Goal: Find specific page/section: Find specific page/section

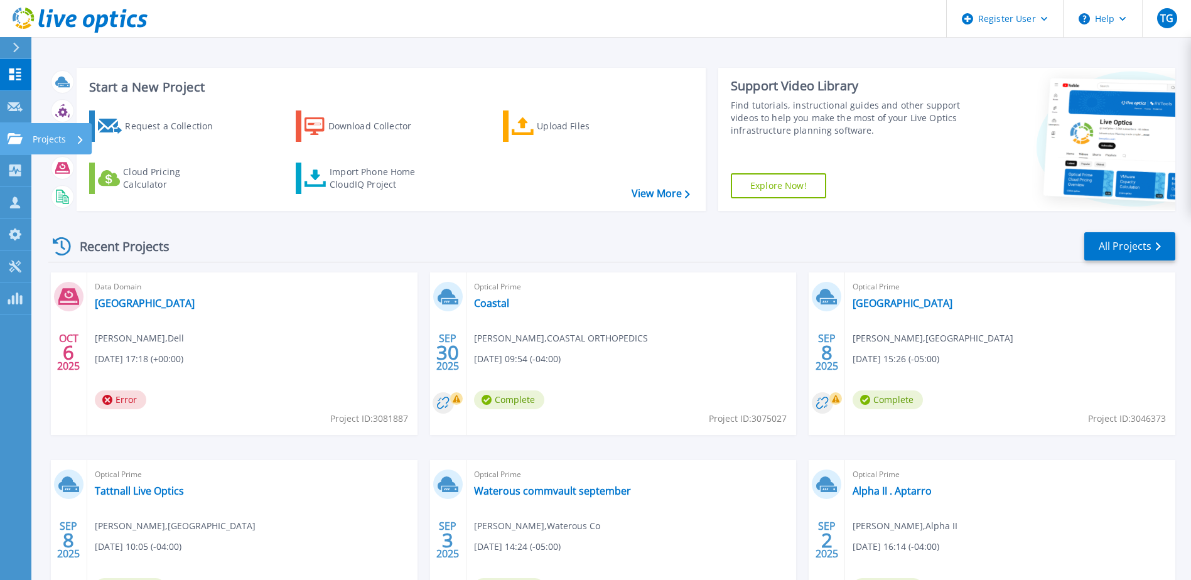
click at [12, 142] on icon at bounding box center [15, 138] width 15 height 11
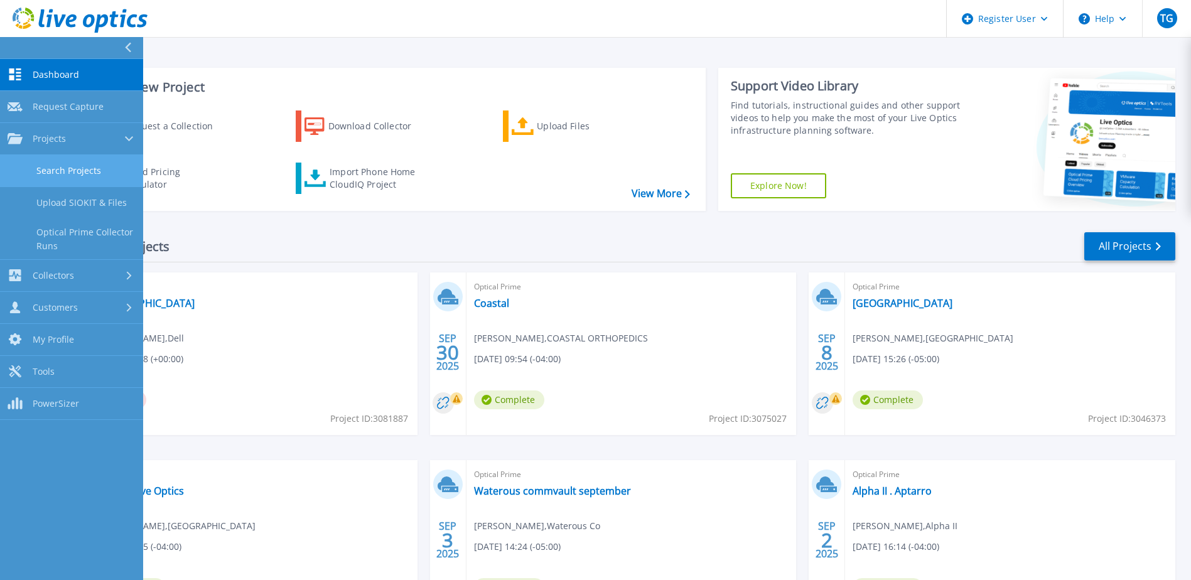
click at [90, 172] on link "Search Projects" at bounding box center [71, 171] width 143 height 32
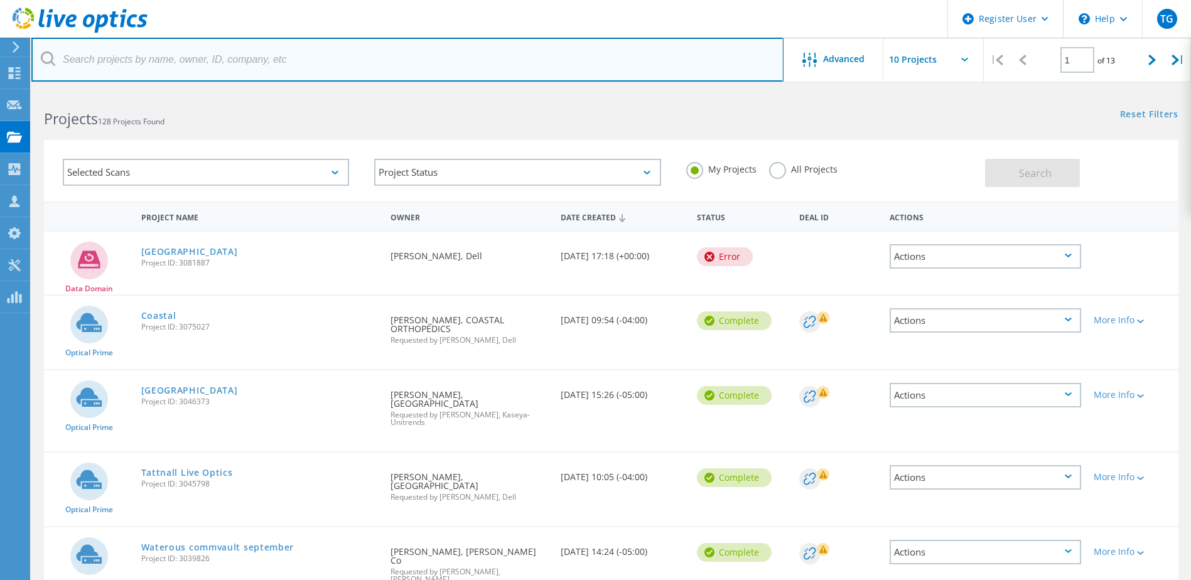
click at [152, 53] on input "text" at bounding box center [407, 60] width 752 height 44
paste input "Name Attendance Response Sean McDonald Required Attendee Accepted"
type input "Name Attendance Response Sean McDonald Required Attendee Accepted"
click at [152, 65] on input "text" at bounding box center [407, 60] width 752 height 44
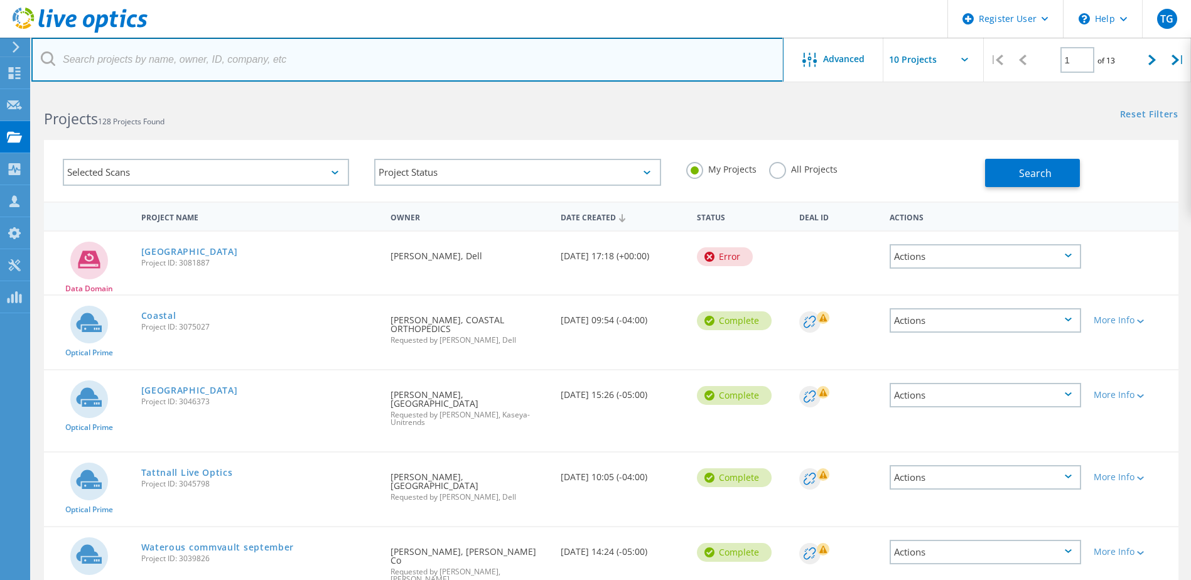
paste input "[EMAIL_ADDRESS][DOMAIN_NAME]"
type input "[EMAIL_ADDRESS][DOMAIN_NAME]"
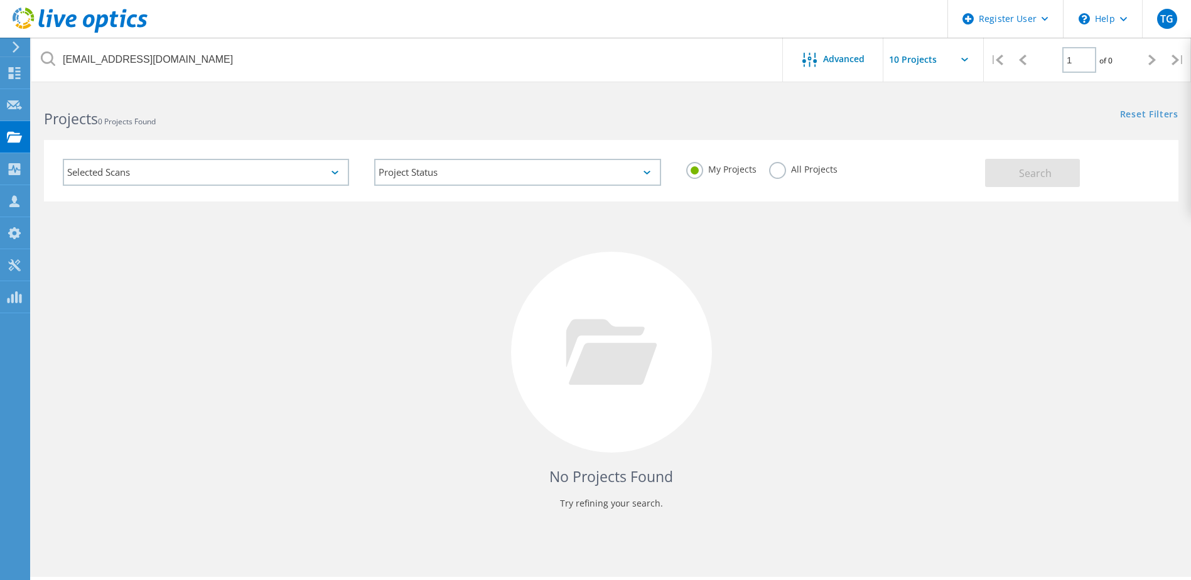
click at [803, 162] on label "All Projects" at bounding box center [803, 168] width 68 height 12
click at [0, 0] on input "All Projects" at bounding box center [0, 0] width 0 height 0
click at [1034, 186] on button "Search" at bounding box center [1032, 173] width 95 height 28
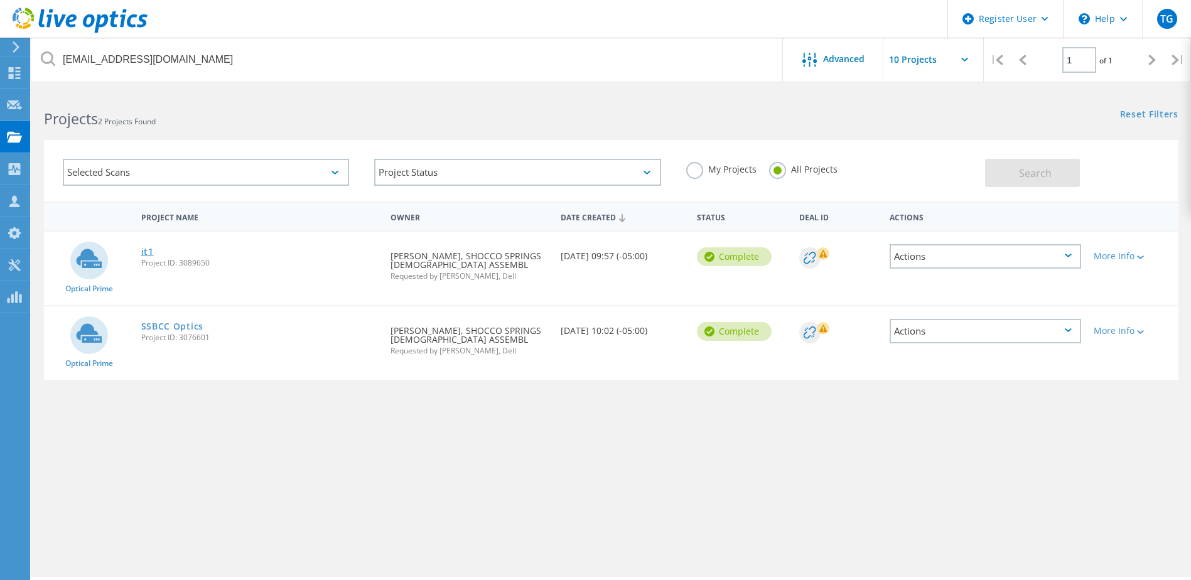
click at [150, 254] on link "it1" at bounding box center [147, 251] width 13 height 9
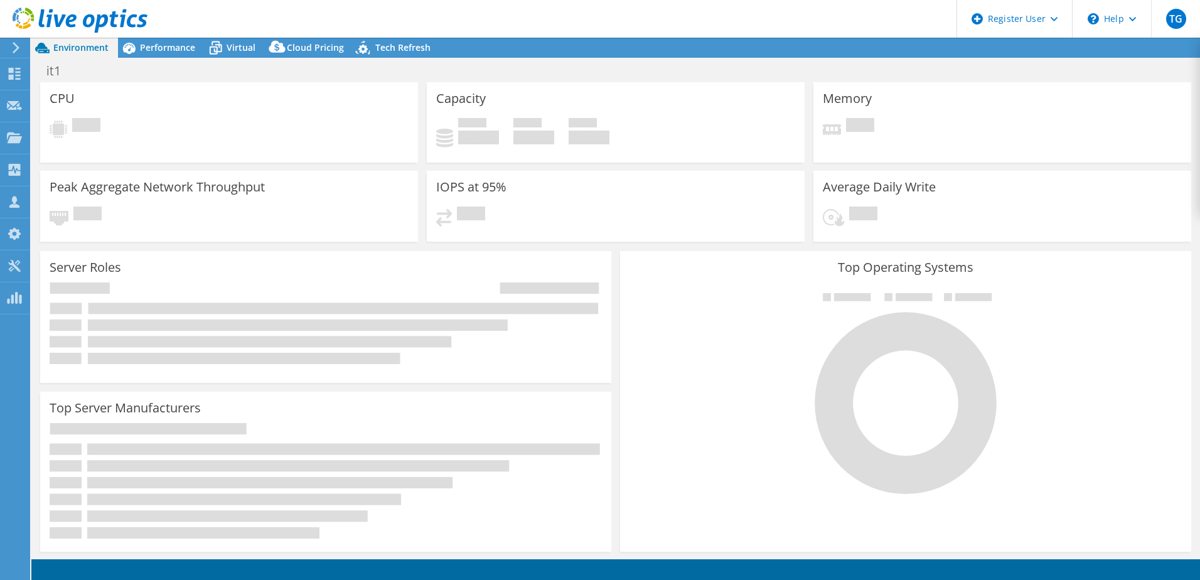
select select "USD"
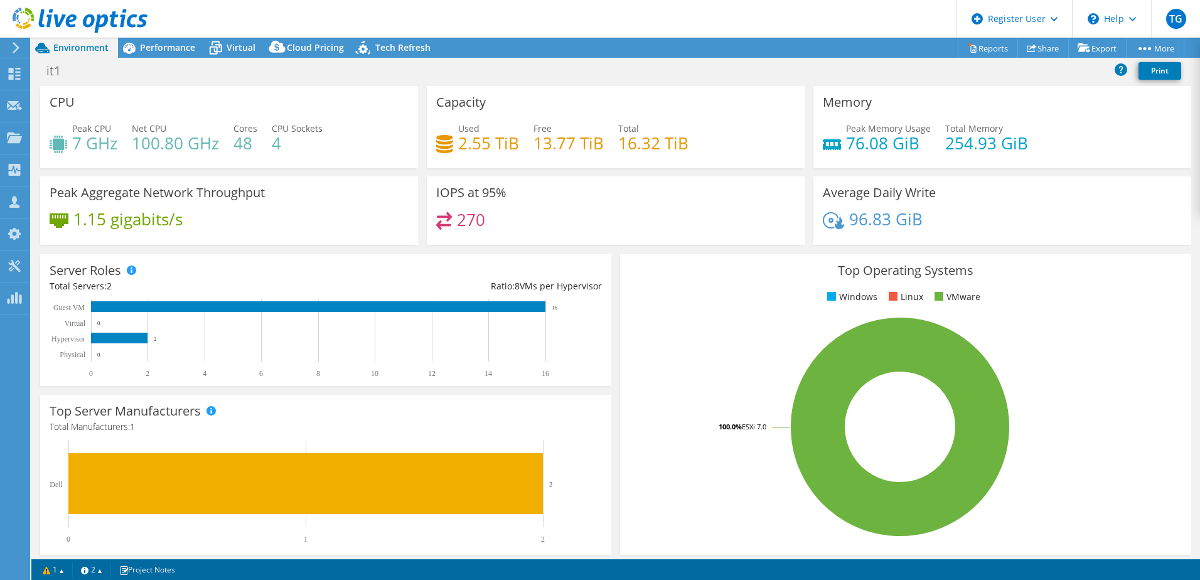
drag, startPoint x: 935, startPoint y: 300, endPoint x: 36, endPoint y: 153, distance: 910.6
click at [935, 300] on span at bounding box center [938, 296] width 9 height 9
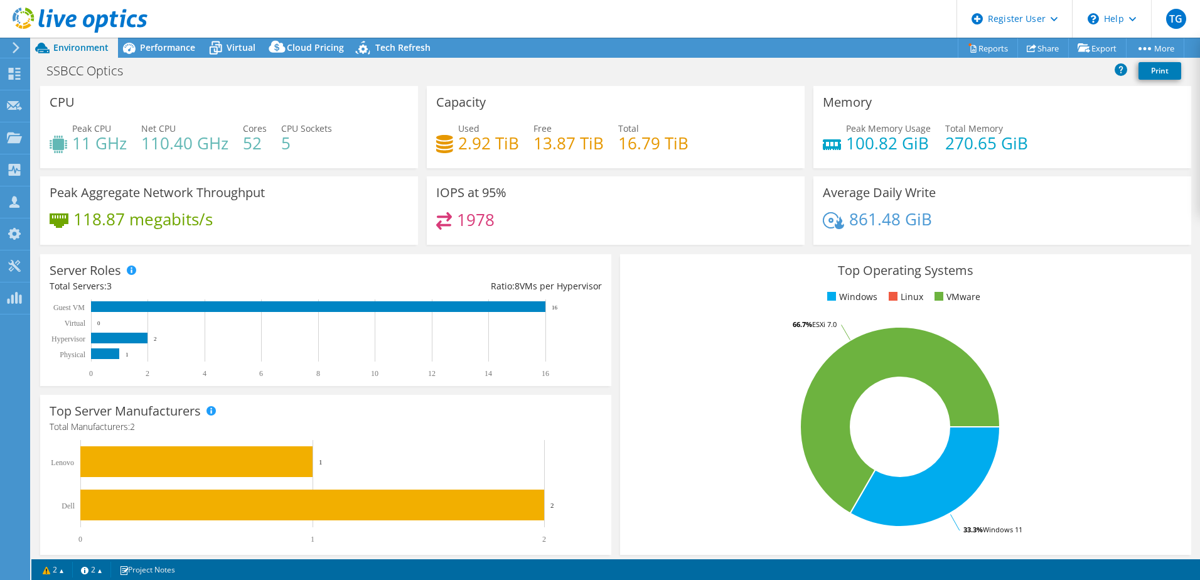
select select "USD"
click at [607, 246] on div "IOPS at 95% 1978" at bounding box center [615, 214] width 387 height 77
